Goal: Task Accomplishment & Management: Manage account settings

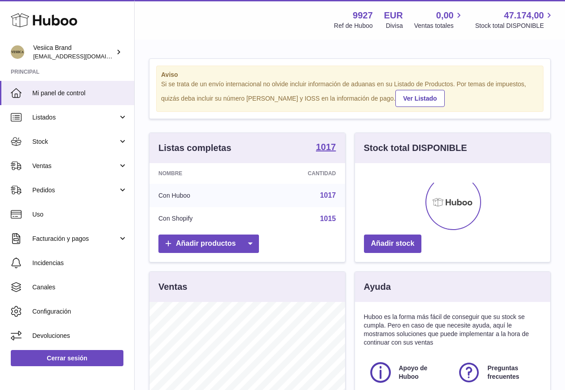
scroll to position [140, 195]
click at [94, 169] on span "Ventas" at bounding box center [75, 166] width 86 height 9
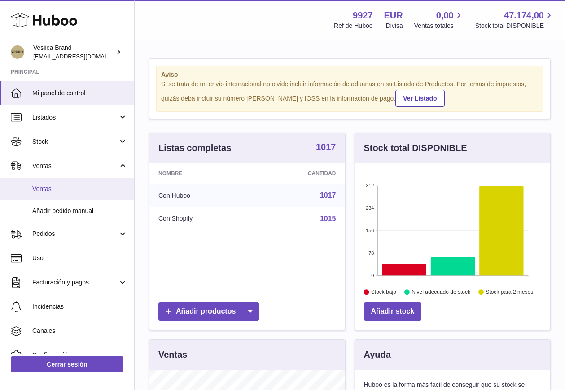
click at [93, 189] on span "Ventas" at bounding box center [79, 189] width 95 height 9
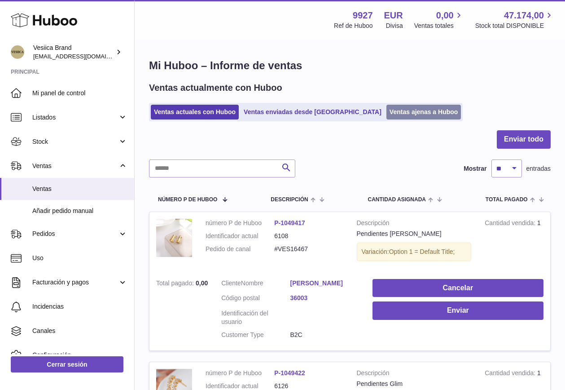
click at [387, 107] on link "Ventas ajenas a Huboo" at bounding box center [424, 112] width 75 height 15
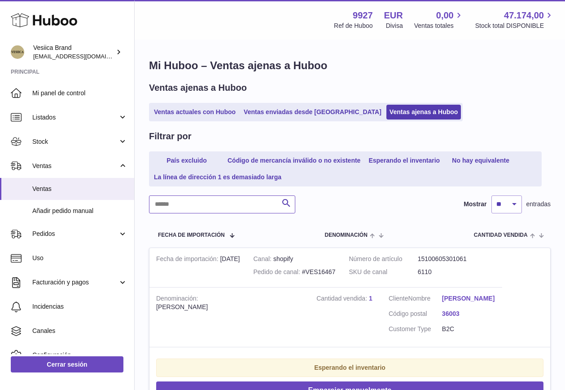
click at [211, 204] on input "text" at bounding box center [222, 204] width 146 height 18
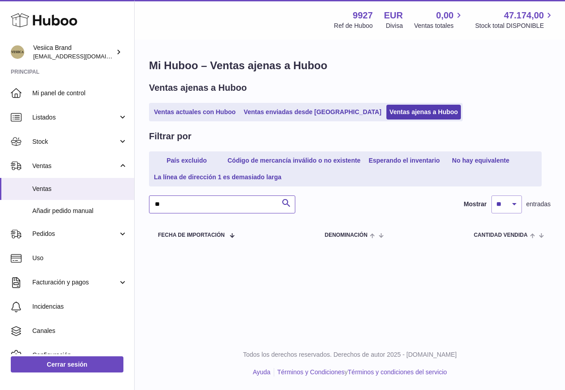
type input "*"
click at [175, 205] on input "***" at bounding box center [222, 204] width 146 height 18
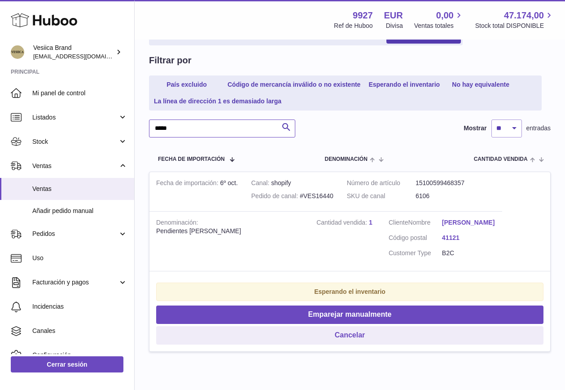
scroll to position [77, 0]
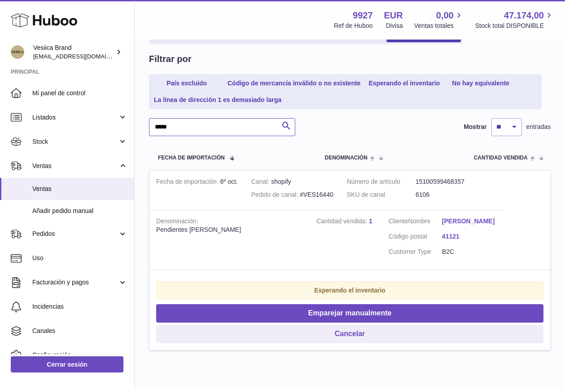
type input "*****"
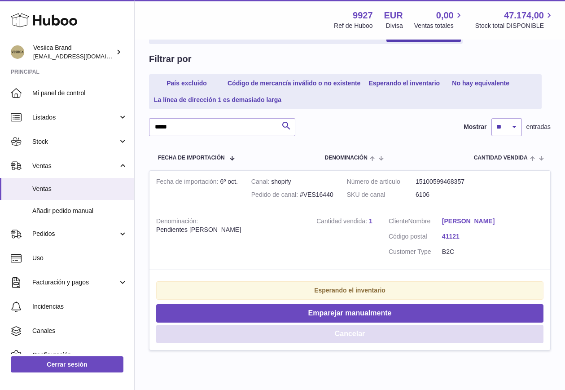
click at [303, 331] on button "Cancelar" at bounding box center [349, 334] width 387 height 18
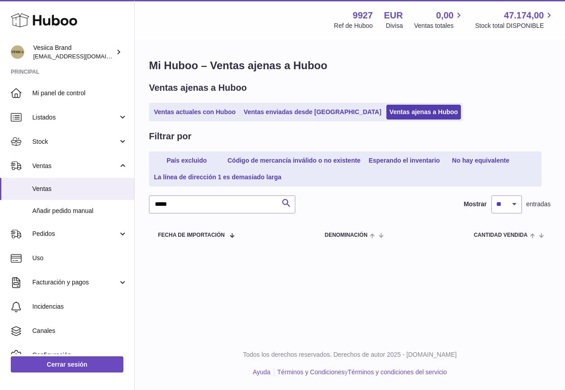
scroll to position [0, 0]
